Goal: Transaction & Acquisition: Purchase product/service

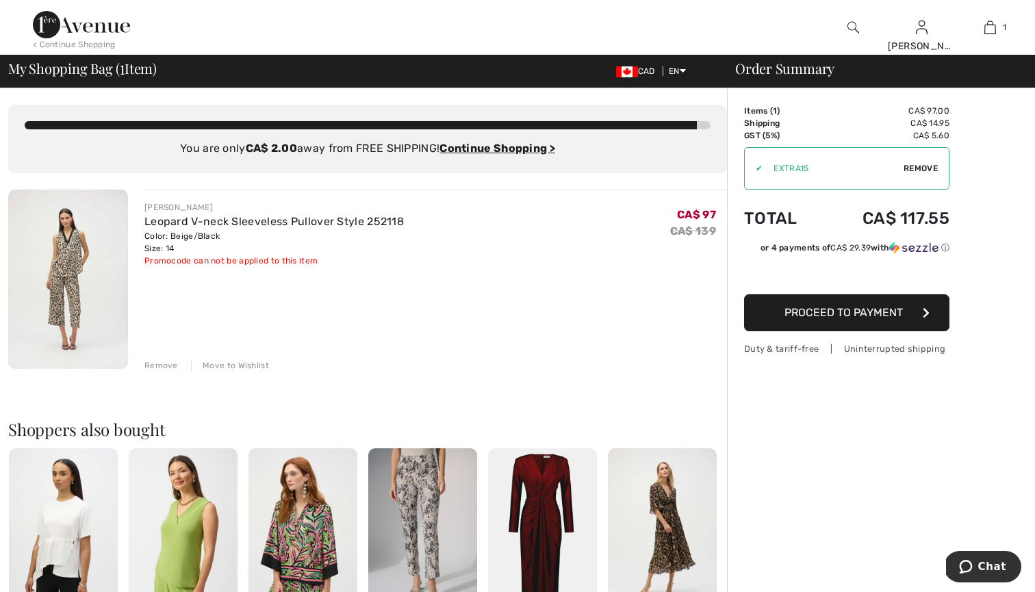
click at [90, 46] on div "< Continue Shopping" at bounding box center [74, 44] width 83 height 12
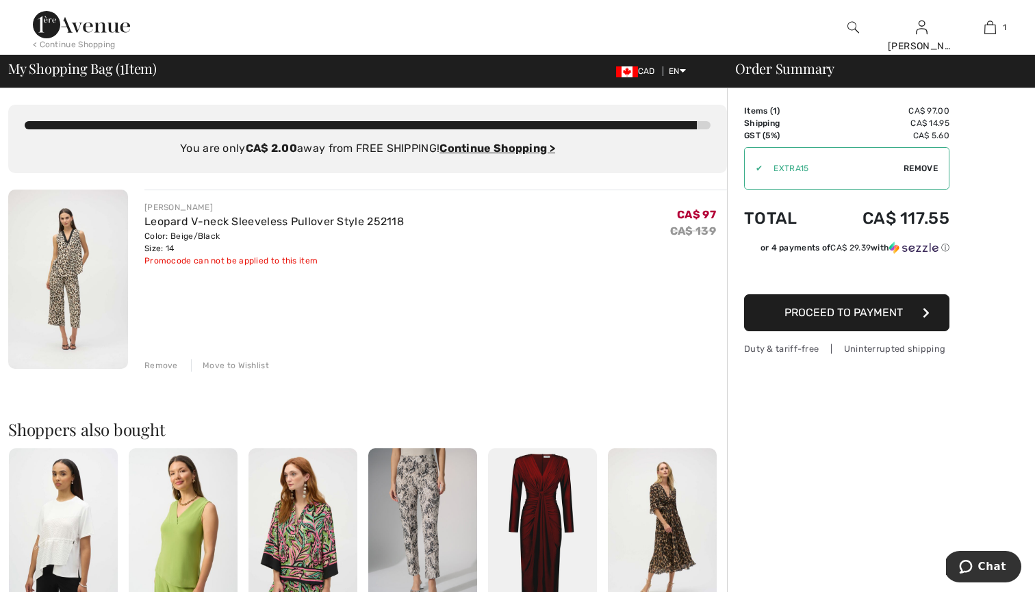
click at [90, 46] on div "< Continue Shopping" at bounding box center [74, 44] width 83 height 12
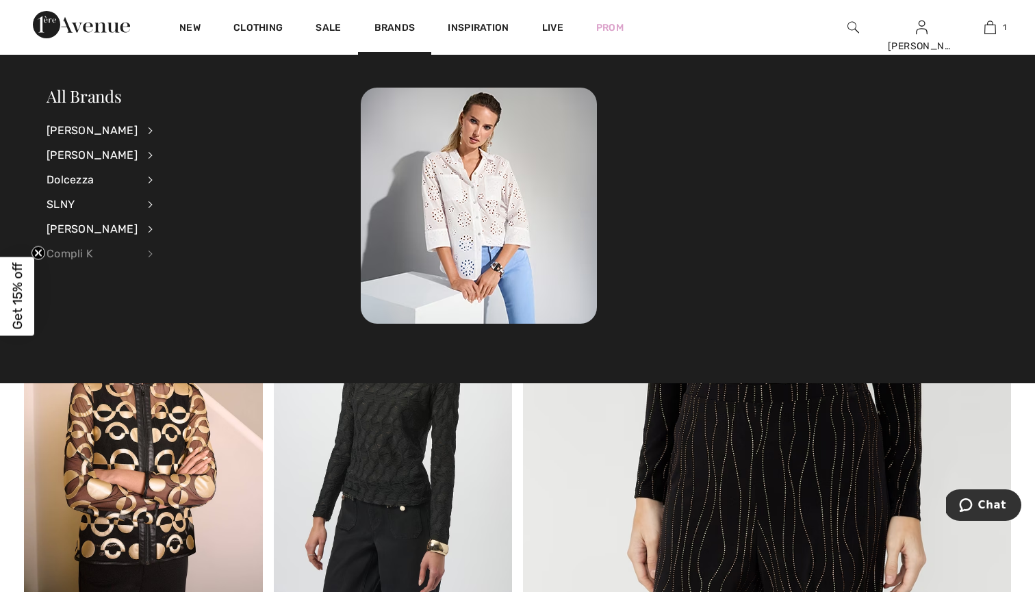
click at [81, 249] on div "Compli K" at bounding box center [92, 254] width 91 height 25
click at [185, 123] on link "View All" at bounding box center [223, 129] width 106 height 23
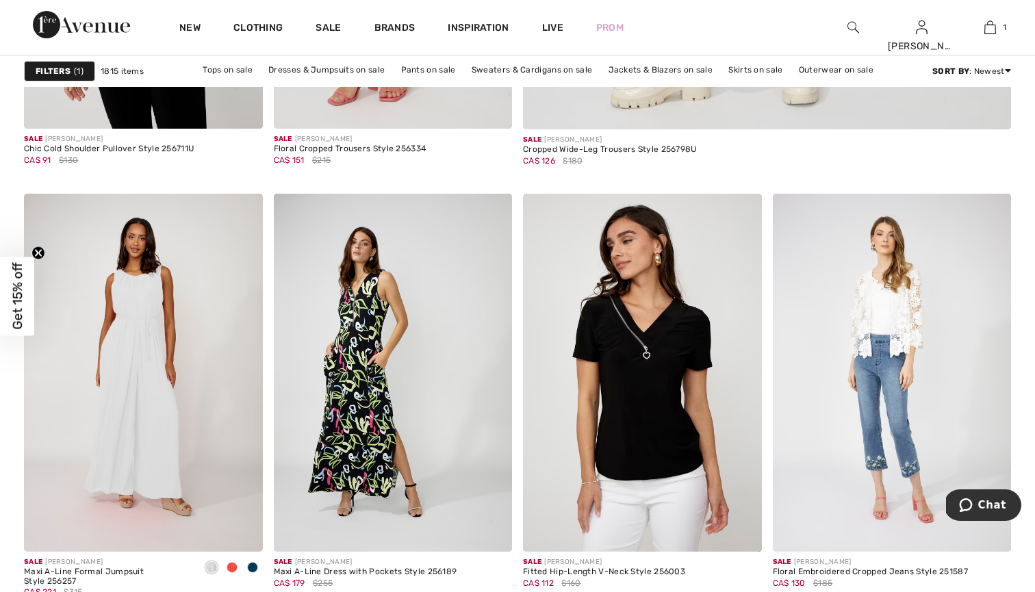
scroll to position [901, 0]
